Goal: Information Seeking & Learning: Learn about a topic

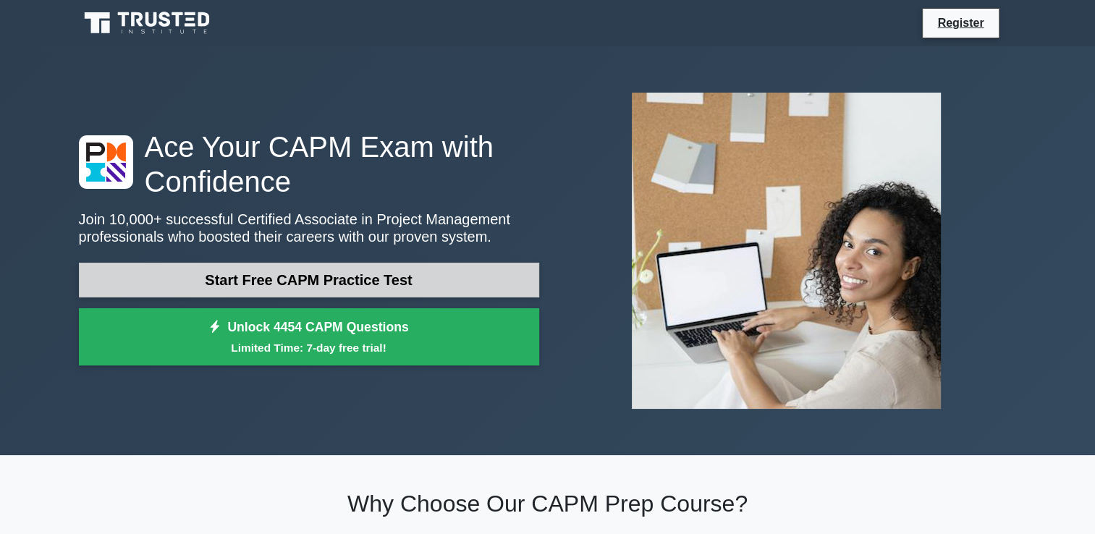
click at [369, 277] on link "Start Free CAPM Practice Test" at bounding box center [309, 280] width 460 height 35
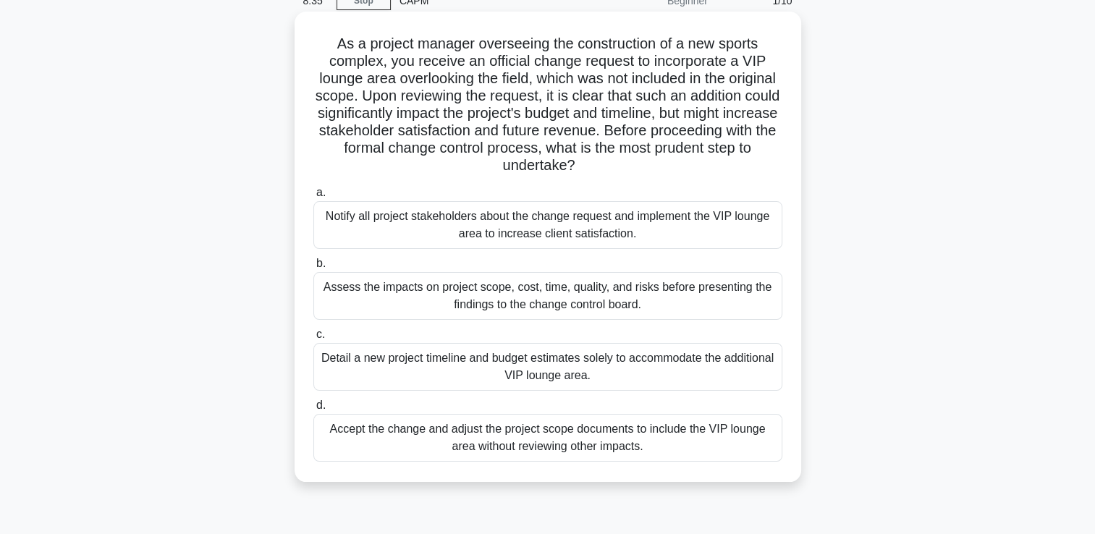
scroll to position [71, 0]
click at [333, 218] on div "Notify all project stakeholders about the change request and implement the VIP …" at bounding box center [547, 224] width 469 height 48
click at [313, 196] on input "a. Notify all project stakeholders about the change request and implement the V…" at bounding box center [313, 191] width 0 height 9
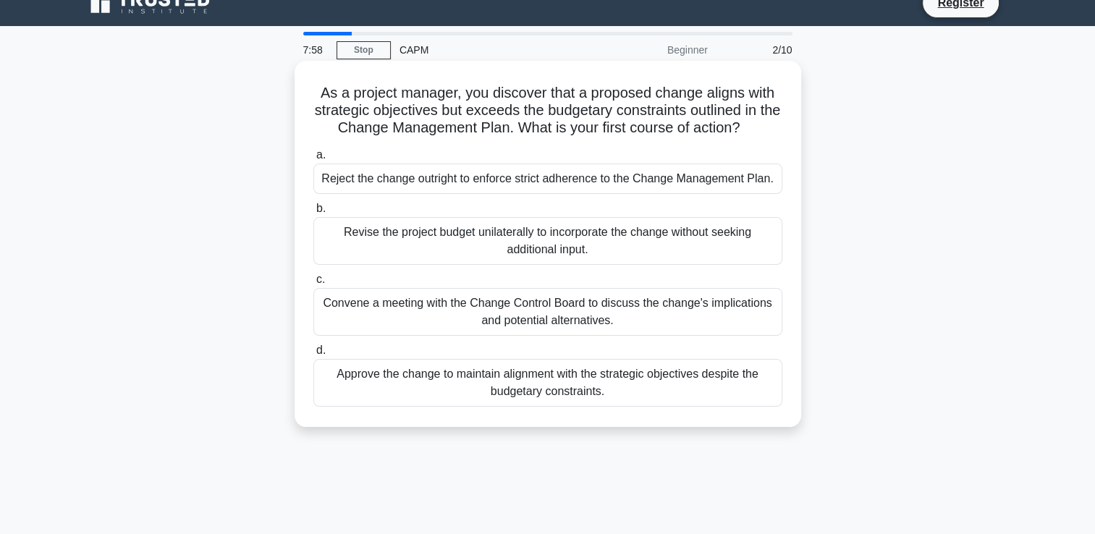
scroll to position [0, 0]
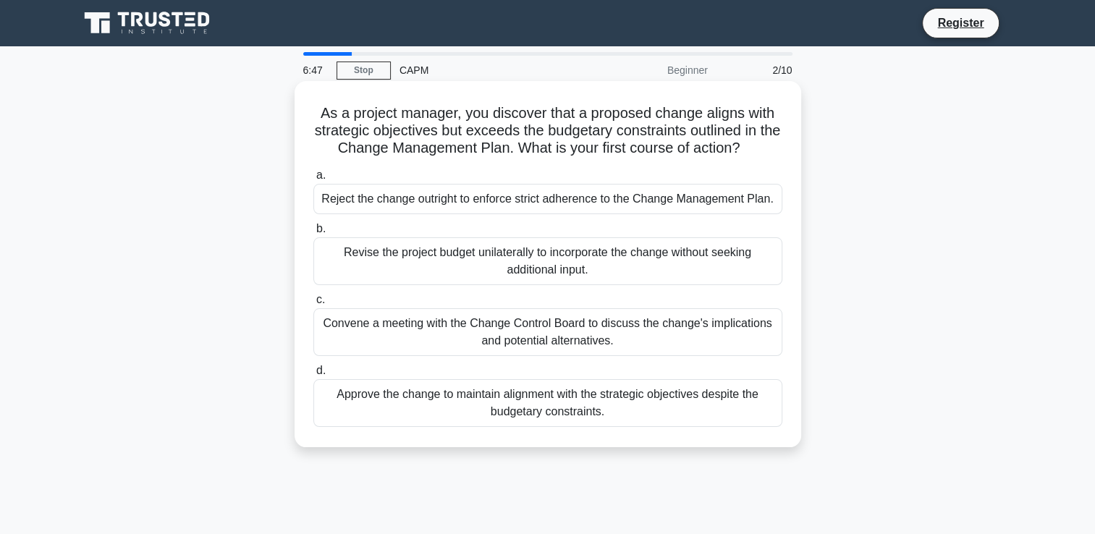
click at [417, 328] on div "Convene a meeting with the Change Control Board to discuss the change's implica…" at bounding box center [547, 332] width 469 height 48
click at [313, 305] on input "c. Convene a meeting with the Change Control Board to discuss the change's impl…" at bounding box center [313, 299] width 0 height 9
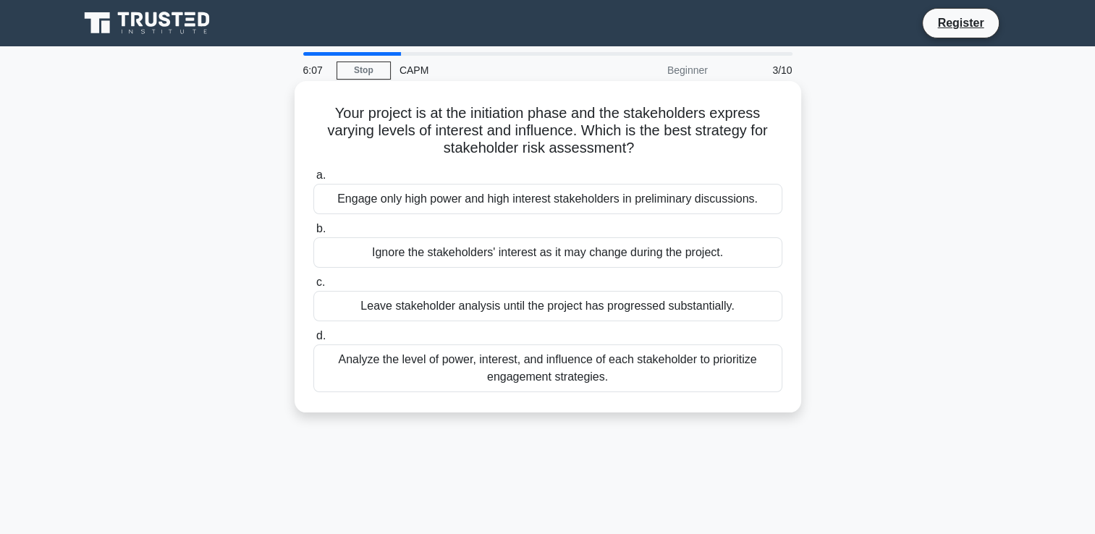
click at [365, 366] on div "Analyze the level of power, interest, and influence of each stakeholder to prio…" at bounding box center [547, 368] width 469 height 48
click at [313, 341] on input "d. Analyze the level of power, interest, and influence of each stakeholder to p…" at bounding box center [313, 335] width 0 height 9
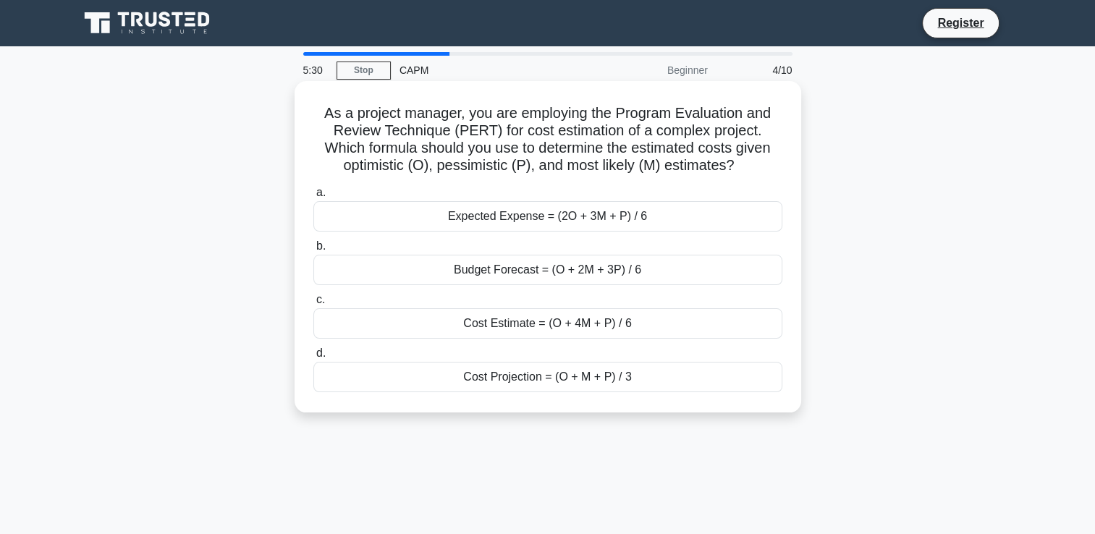
click at [350, 316] on div "Cost Estimate = (O + 4M + P) / 6" at bounding box center [547, 323] width 469 height 30
click at [313, 305] on input "c. Cost Estimate = (O + 4M + P) / 6" at bounding box center [313, 299] width 0 height 9
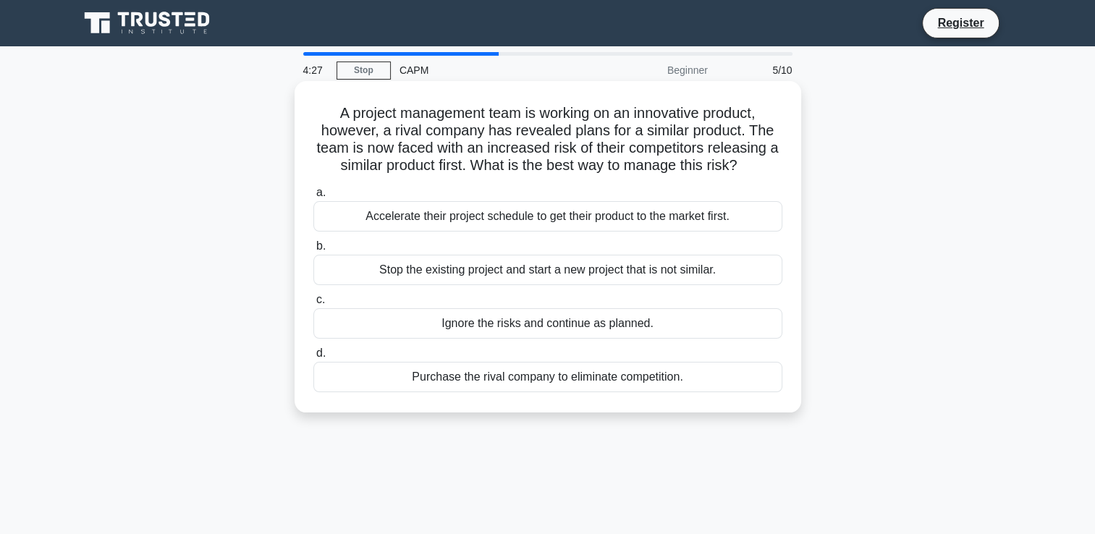
click at [315, 381] on div "Purchase the rival company to eliminate competition." at bounding box center [547, 377] width 469 height 30
click at [313, 358] on input "d. Purchase the rival company to eliminate competition." at bounding box center [313, 353] width 0 height 9
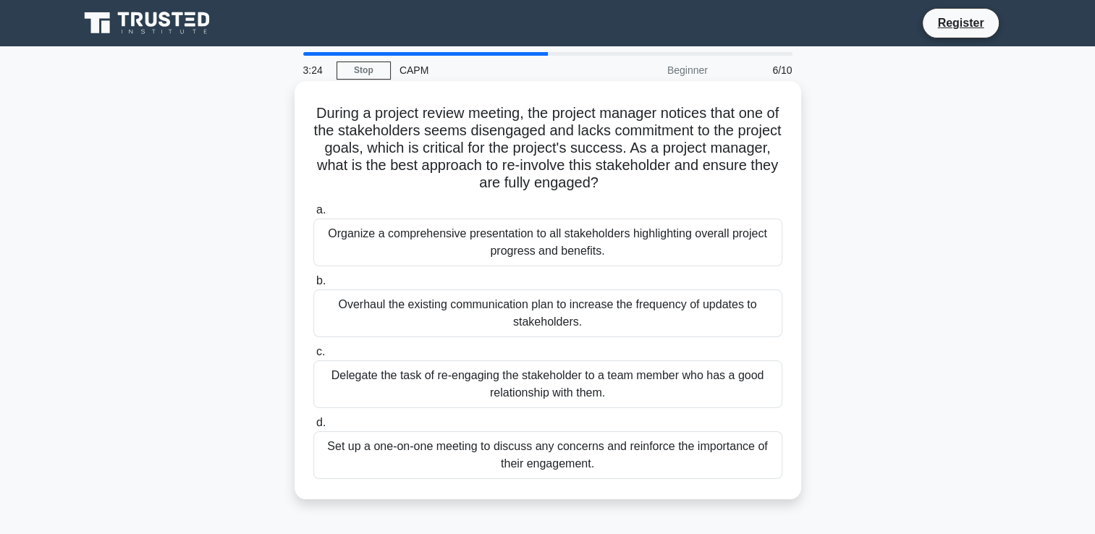
click at [362, 382] on div "Delegate the task of re-engaging the stakeholder to a team member who has a goo…" at bounding box center [547, 384] width 469 height 48
click at [313, 357] on input "c. Delegate the task of re-engaging the stakeholder to a team member who has a …" at bounding box center [313, 351] width 0 height 9
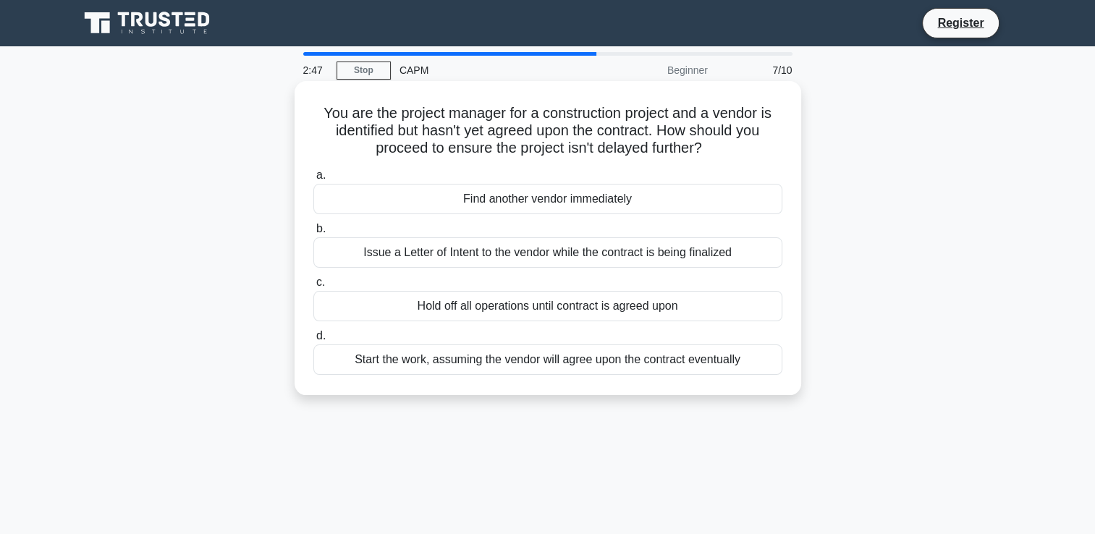
click at [357, 263] on div "Issue a Letter of Intent to the vendor while the contract is being finalized" at bounding box center [547, 252] width 469 height 30
click at [313, 234] on input "b. Issue a Letter of Intent to the vendor while the contract is being finalized" at bounding box center [313, 228] width 0 height 9
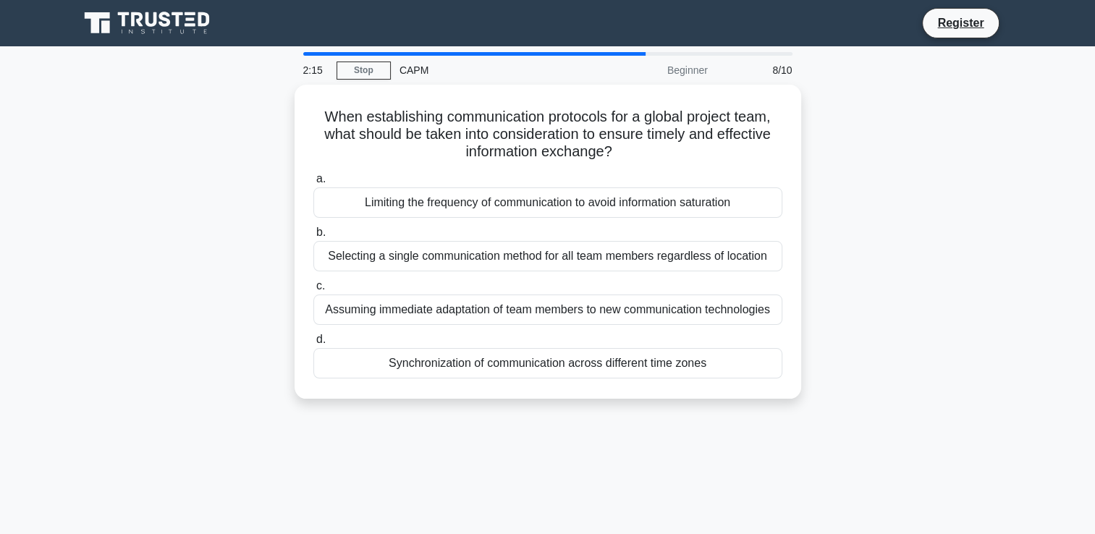
click at [357, 263] on div "Selecting a single communication method for all team members regardless of loca…" at bounding box center [547, 256] width 469 height 30
click at [313, 237] on input "b. Selecting a single communication method for all team members regardless of l…" at bounding box center [313, 232] width 0 height 9
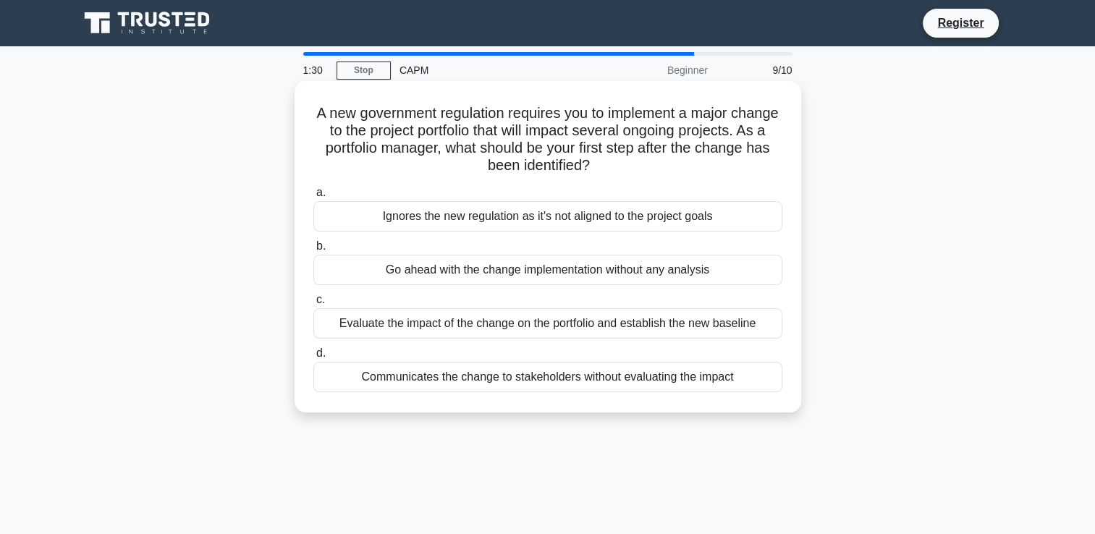
click at [632, 307] on label "c. Evaluate the impact of the change on the portfolio and establish the new bas…" at bounding box center [547, 315] width 469 height 48
click at [313, 305] on input "c. Evaluate the impact of the change on the portfolio and establish the new bas…" at bounding box center [313, 299] width 0 height 9
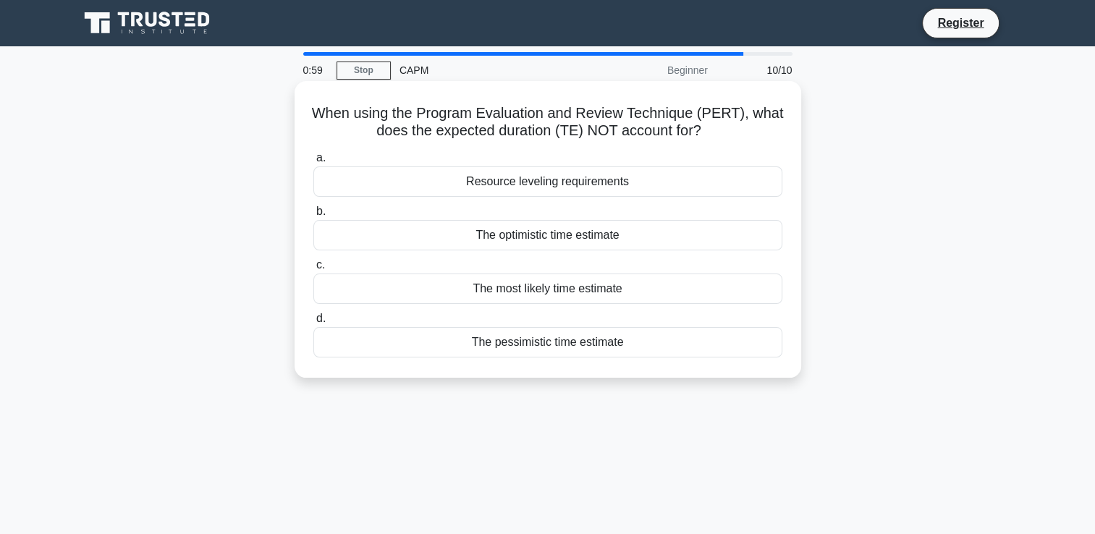
click at [443, 192] on div "Resource leveling requirements" at bounding box center [547, 181] width 469 height 30
click at [313, 163] on input "a. Resource leveling requirements" at bounding box center [313, 157] width 0 height 9
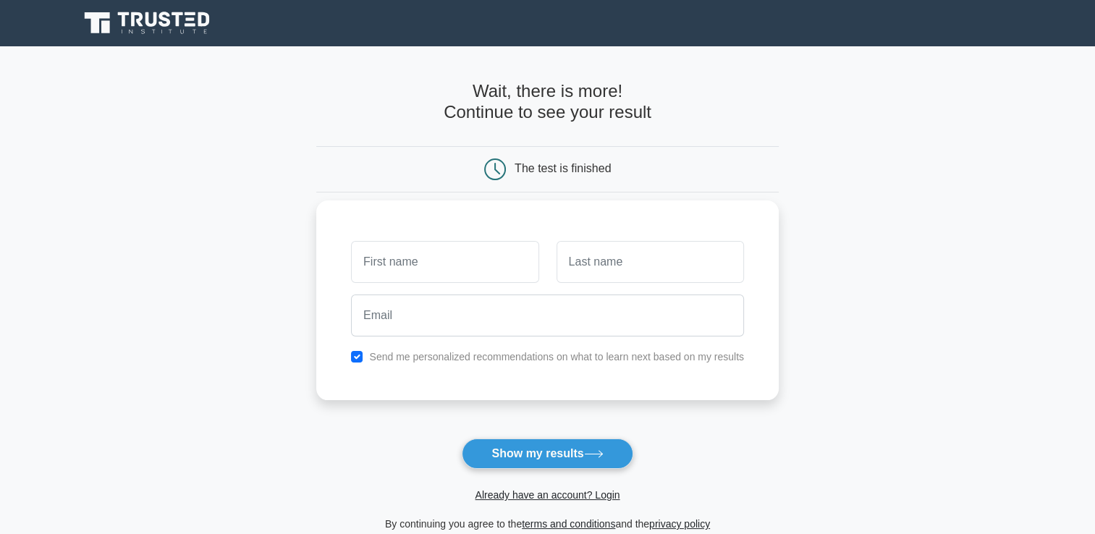
click at [428, 241] on input "text" at bounding box center [444, 262] width 187 height 42
type input "Anele"
type input "Ngeleka"
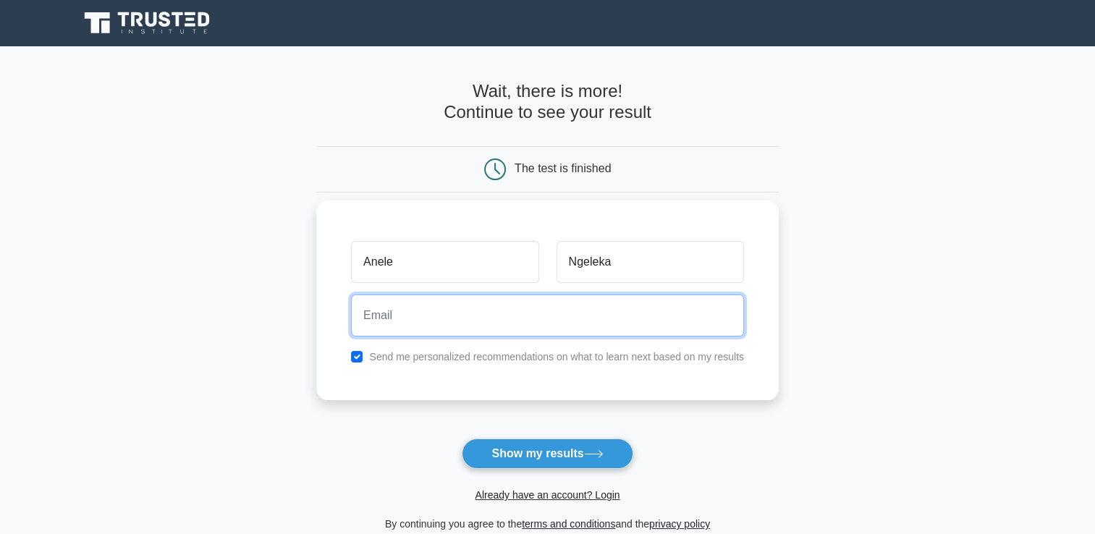
type input "ngelekasphesihle95@gmail.com"
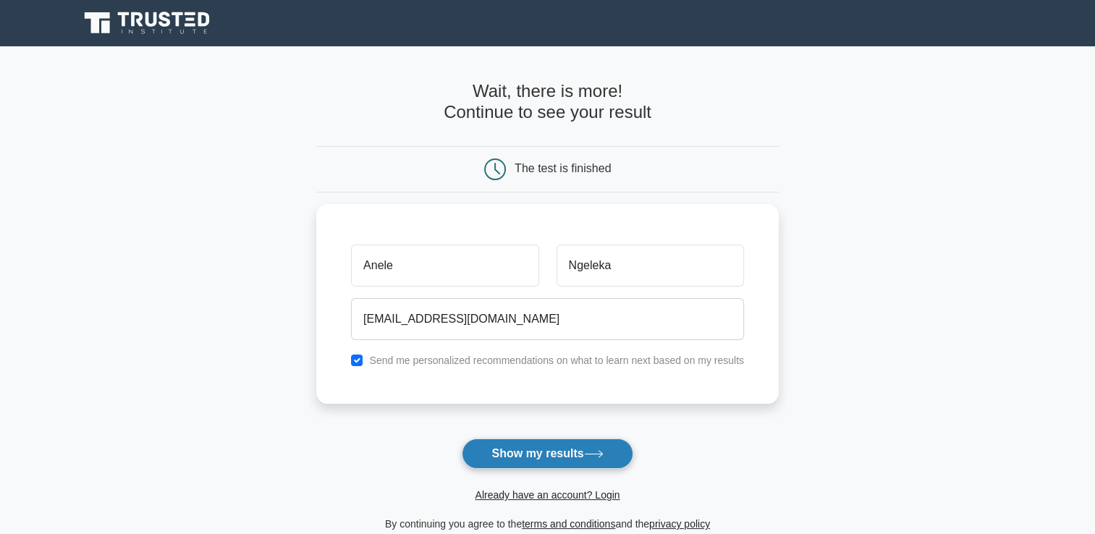
click at [540, 461] on button "Show my results" at bounding box center [547, 453] width 171 height 30
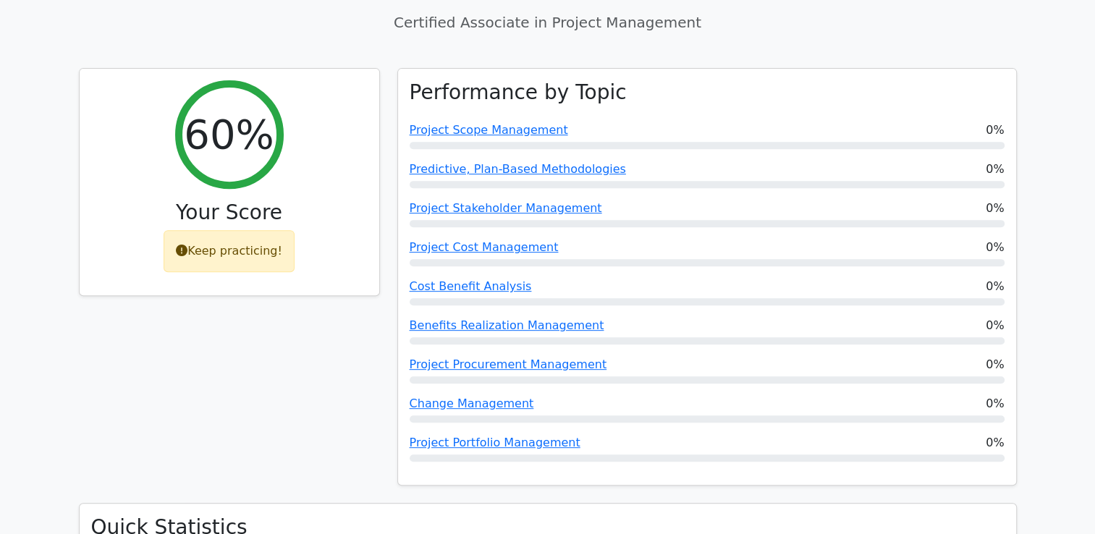
scroll to position [590, 0]
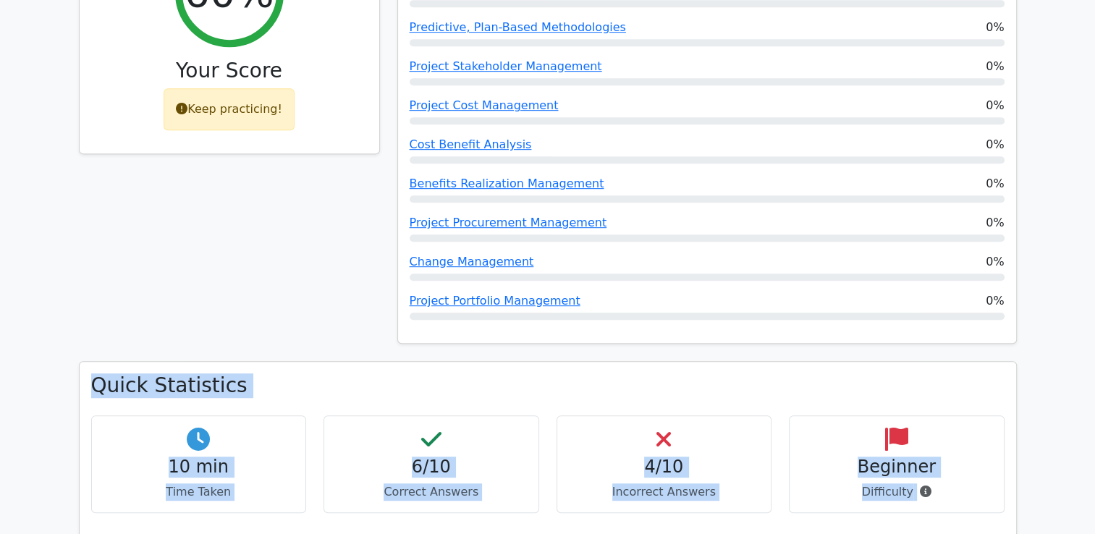
drag, startPoint x: 828, startPoint y: 396, endPoint x: 825, endPoint y: 571, distance: 175.1
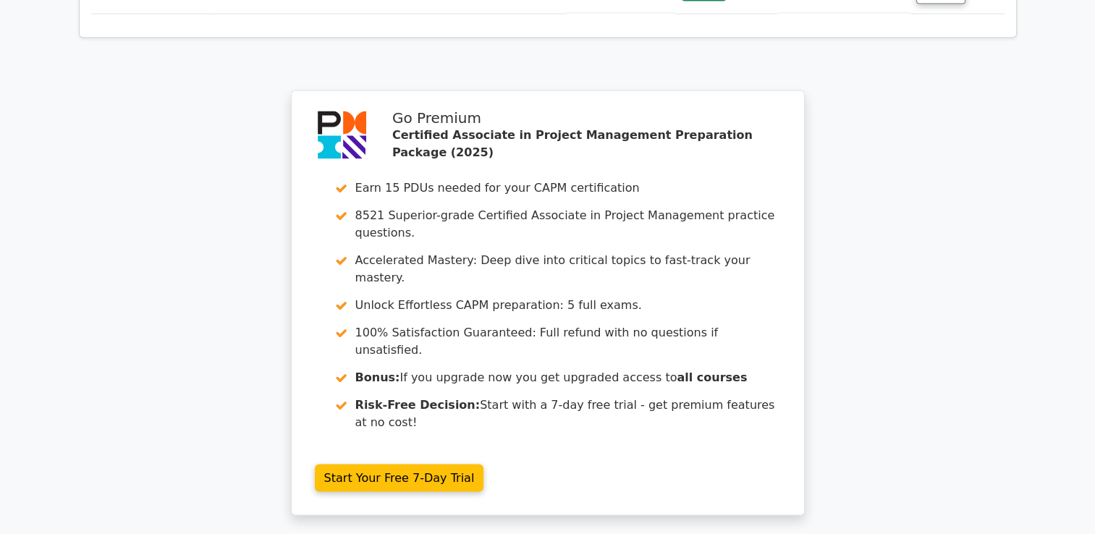
scroll to position [2752, 0]
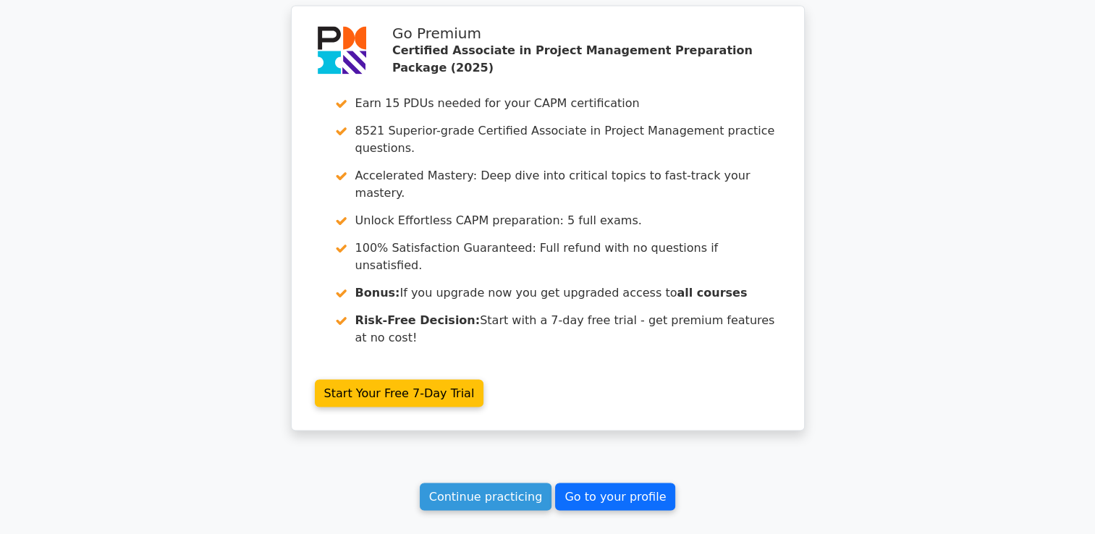
click at [593, 483] on link "Go to your profile" at bounding box center [615, 496] width 120 height 27
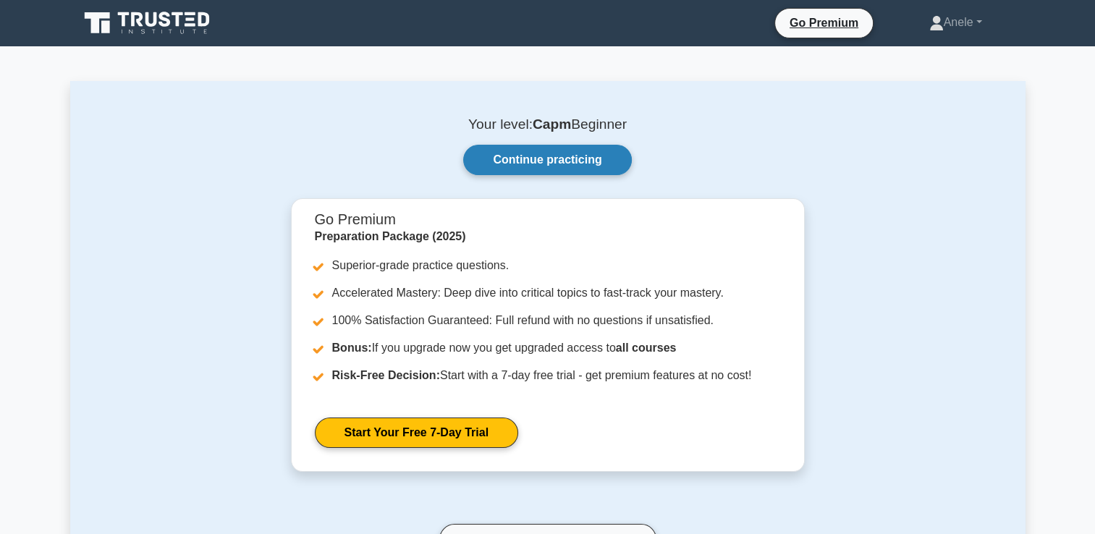
click at [576, 151] on link "Continue practicing" at bounding box center [547, 160] width 168 height 30
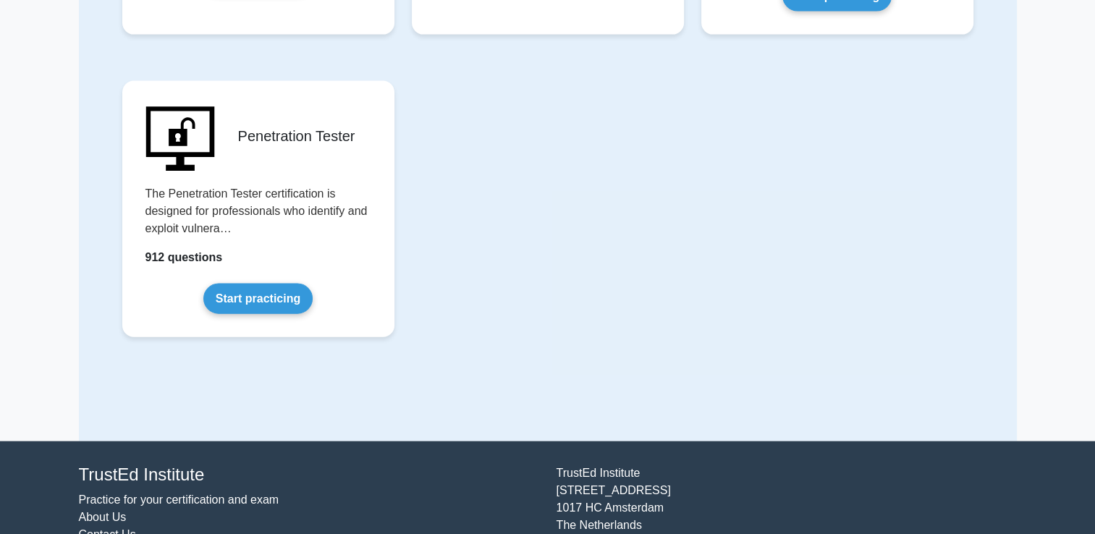
scroll to position [3181, 0]
